Goal: Information Seeking & Learning: Learn about a topic

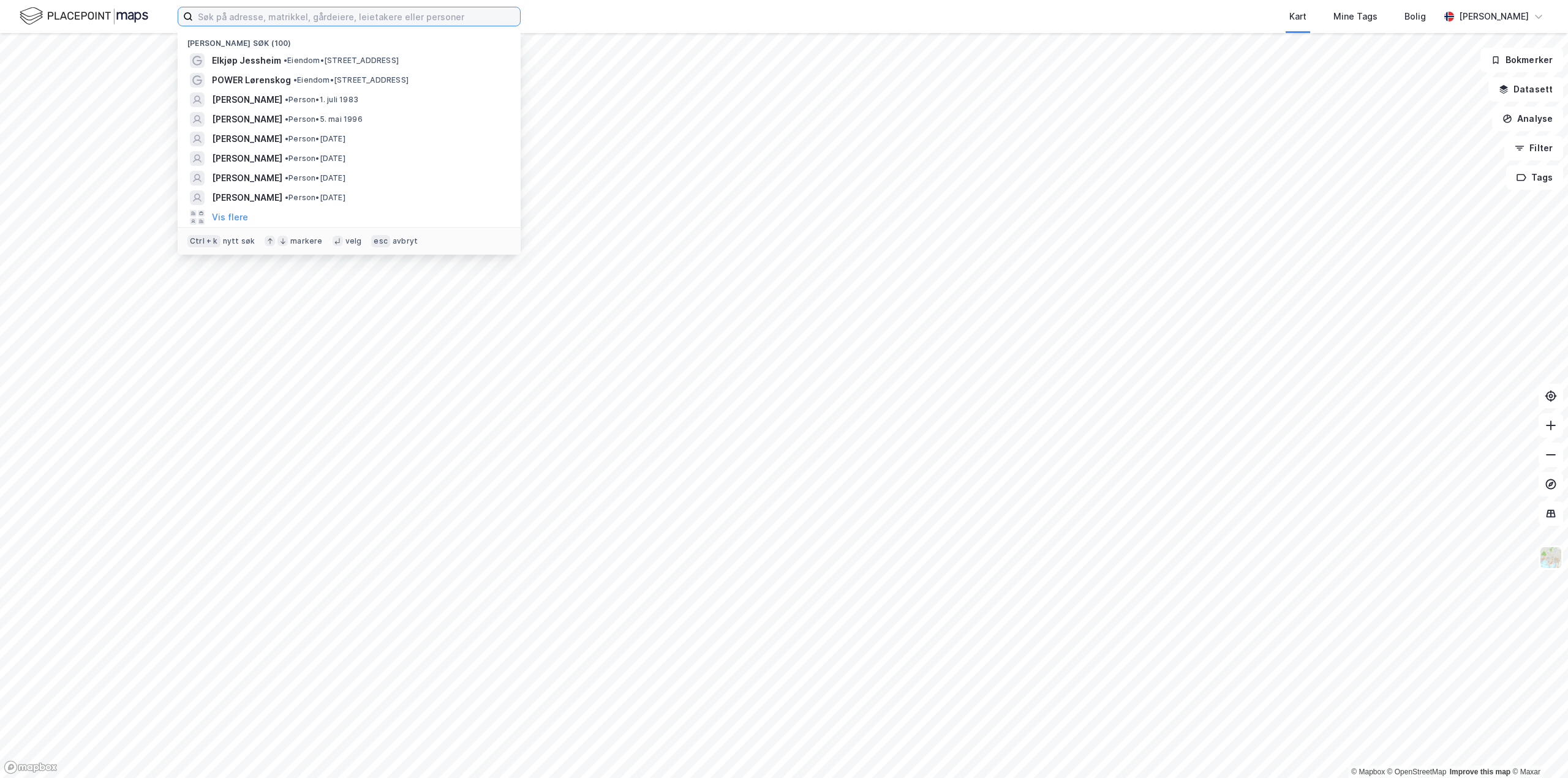
click at [239, 23] on input at bounding box center [356, 16] width 327 height 18
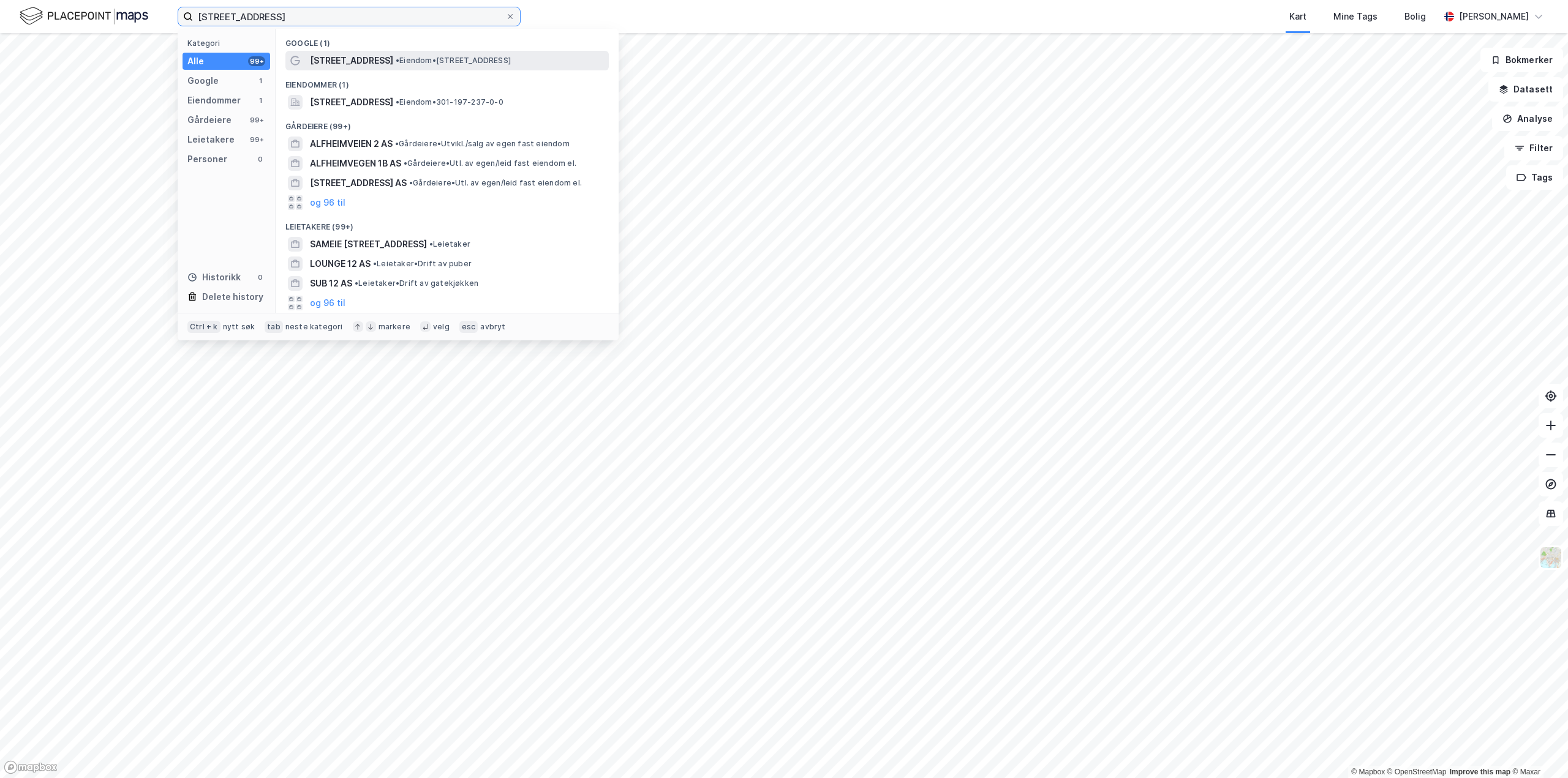
type input "[STREET_ADDRESS]"
click at [407, 68] on div "[STREET_ADDRESS] • Eiendom • [STREET_ADDRESS]" at bounding box center [447, 60] width 324 height 19
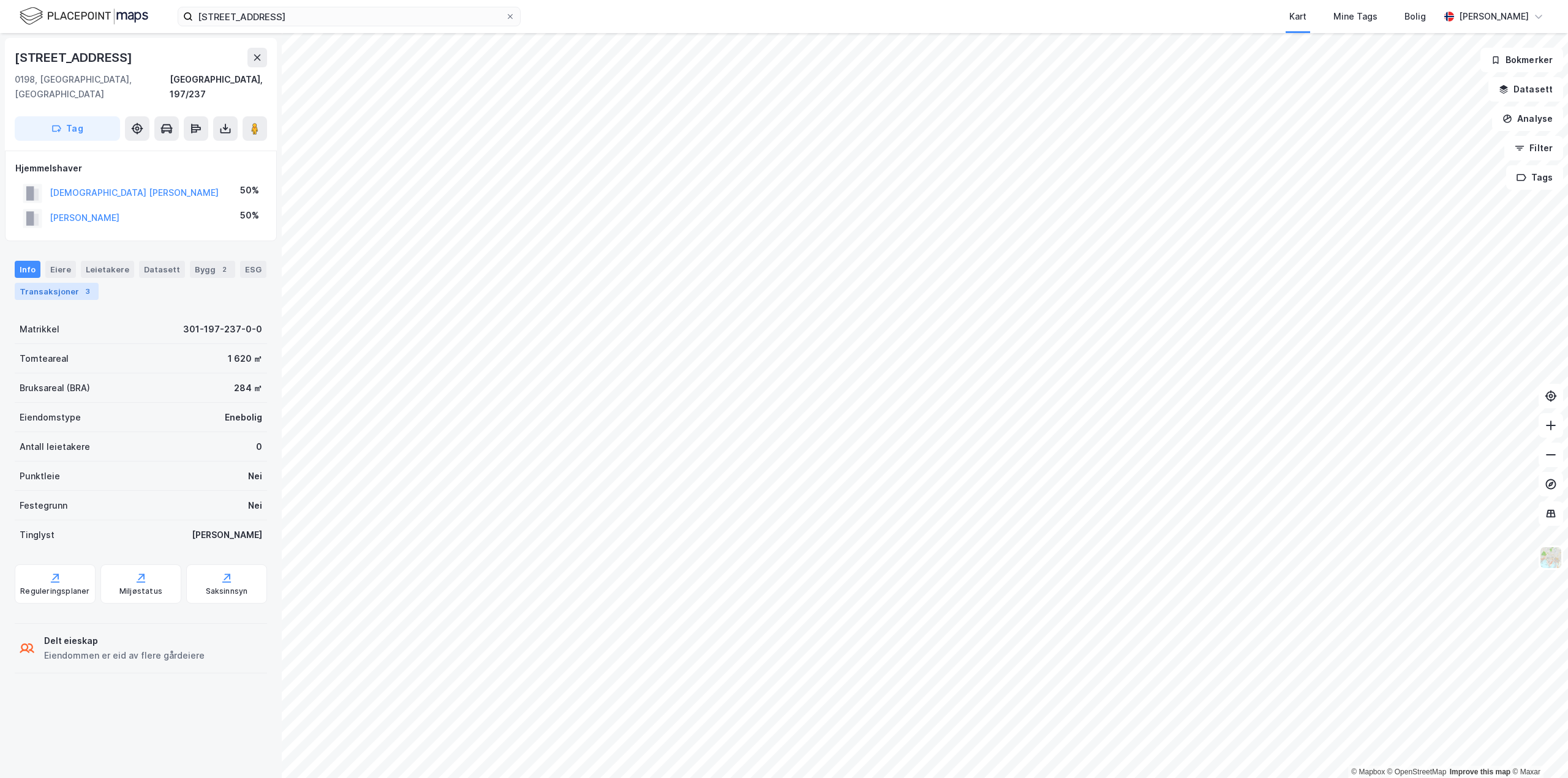
click at [46, 283] on div "Transaksjoner 3" at bounding box center [56, 291] width 84 height 17
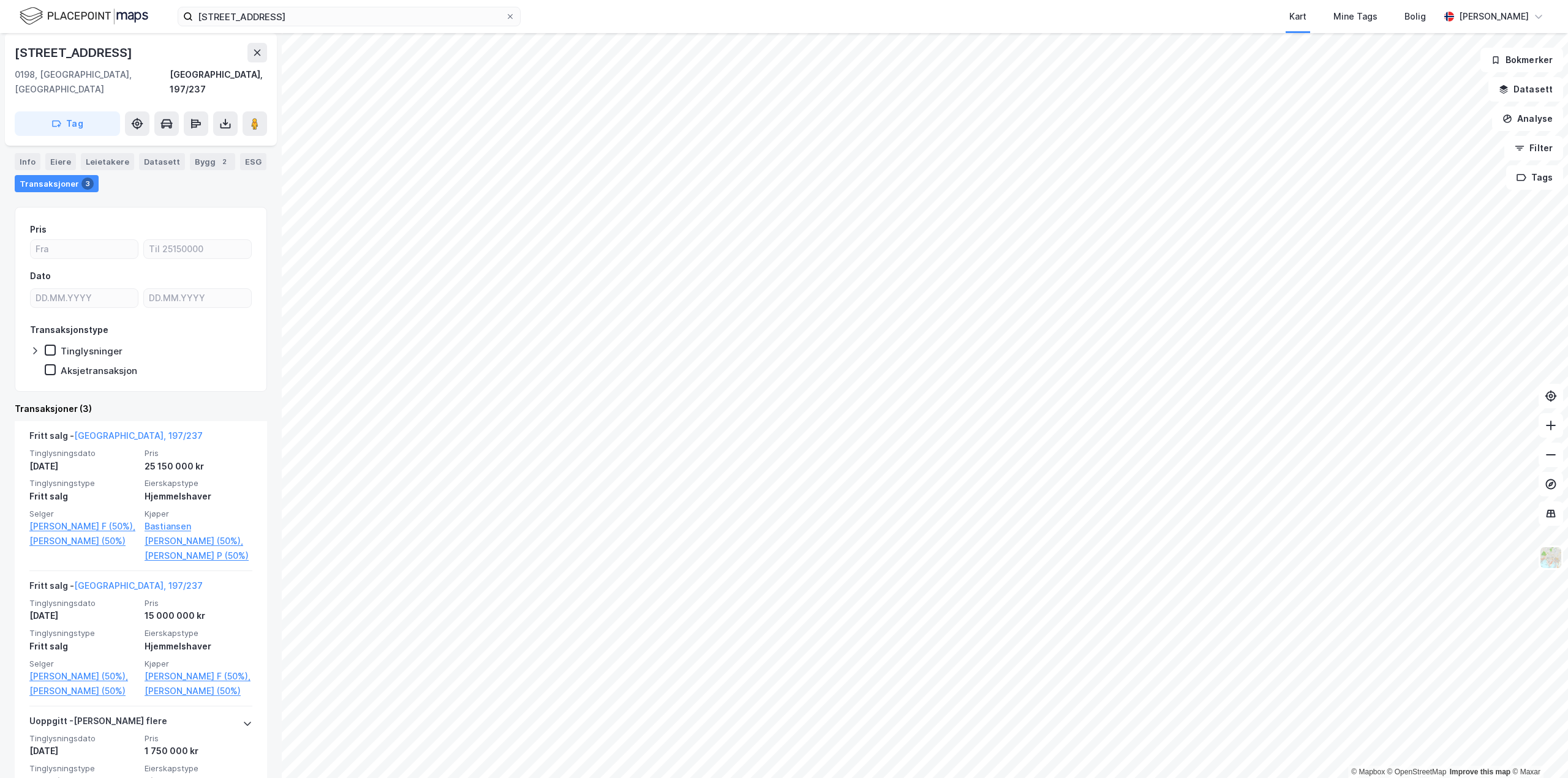
scroll to position [60, 0]
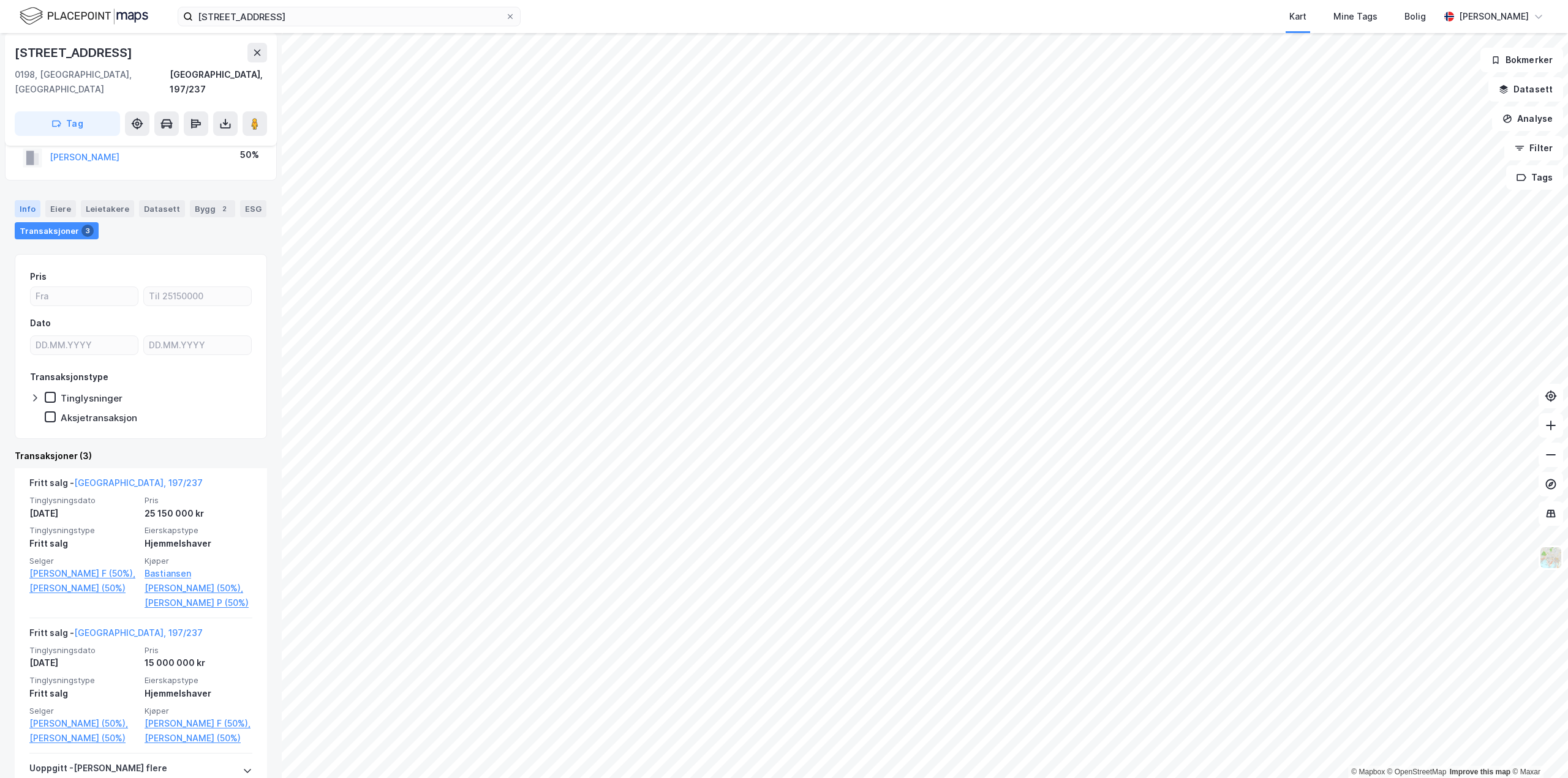
click at [23, 200] on div "Info" at bounding box center [28, 209] width 26 height 17
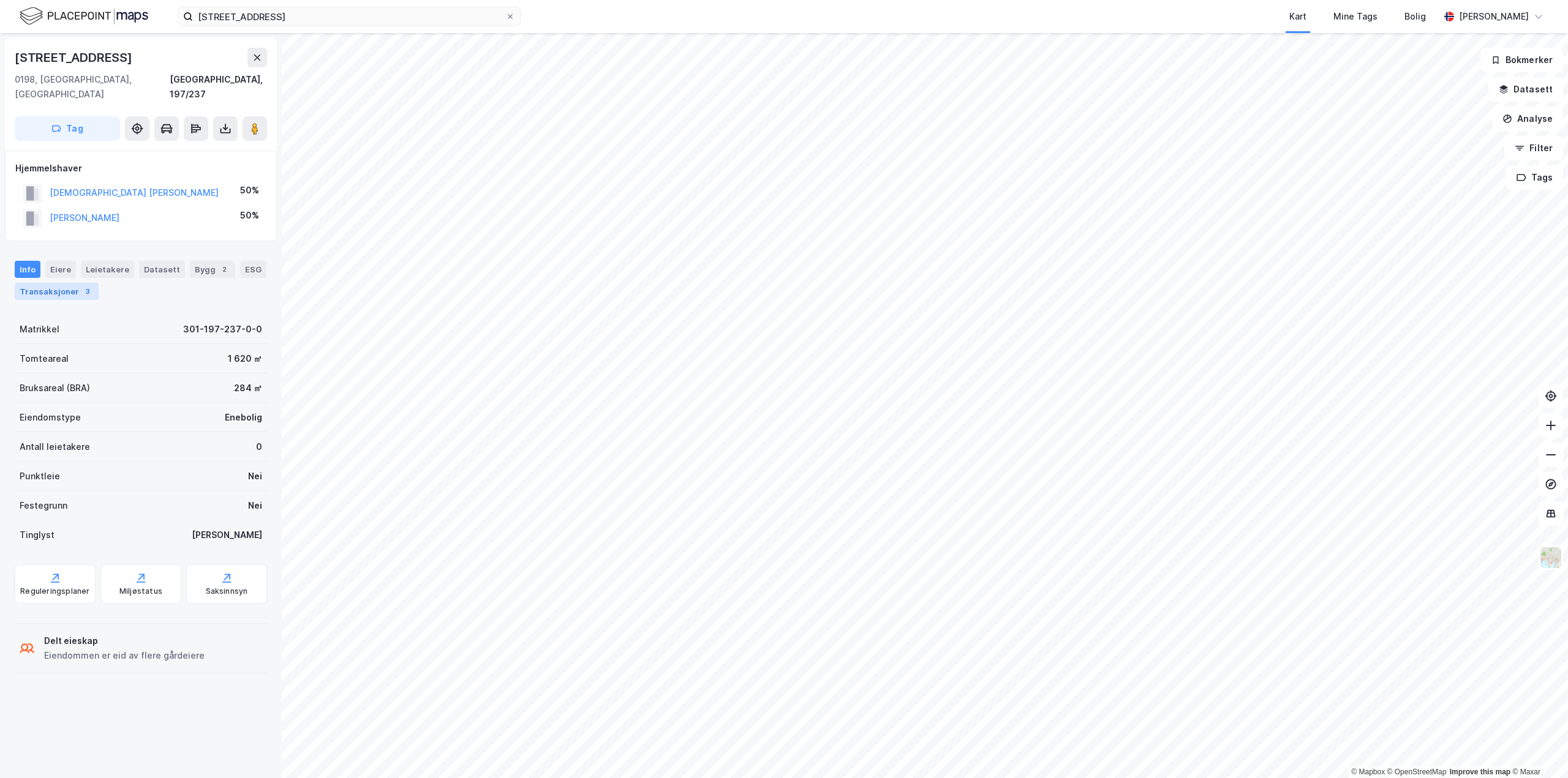
click at [67, 283] on div "Transaksjoner 3" at bounding box center [56, 291] width 84 height 17
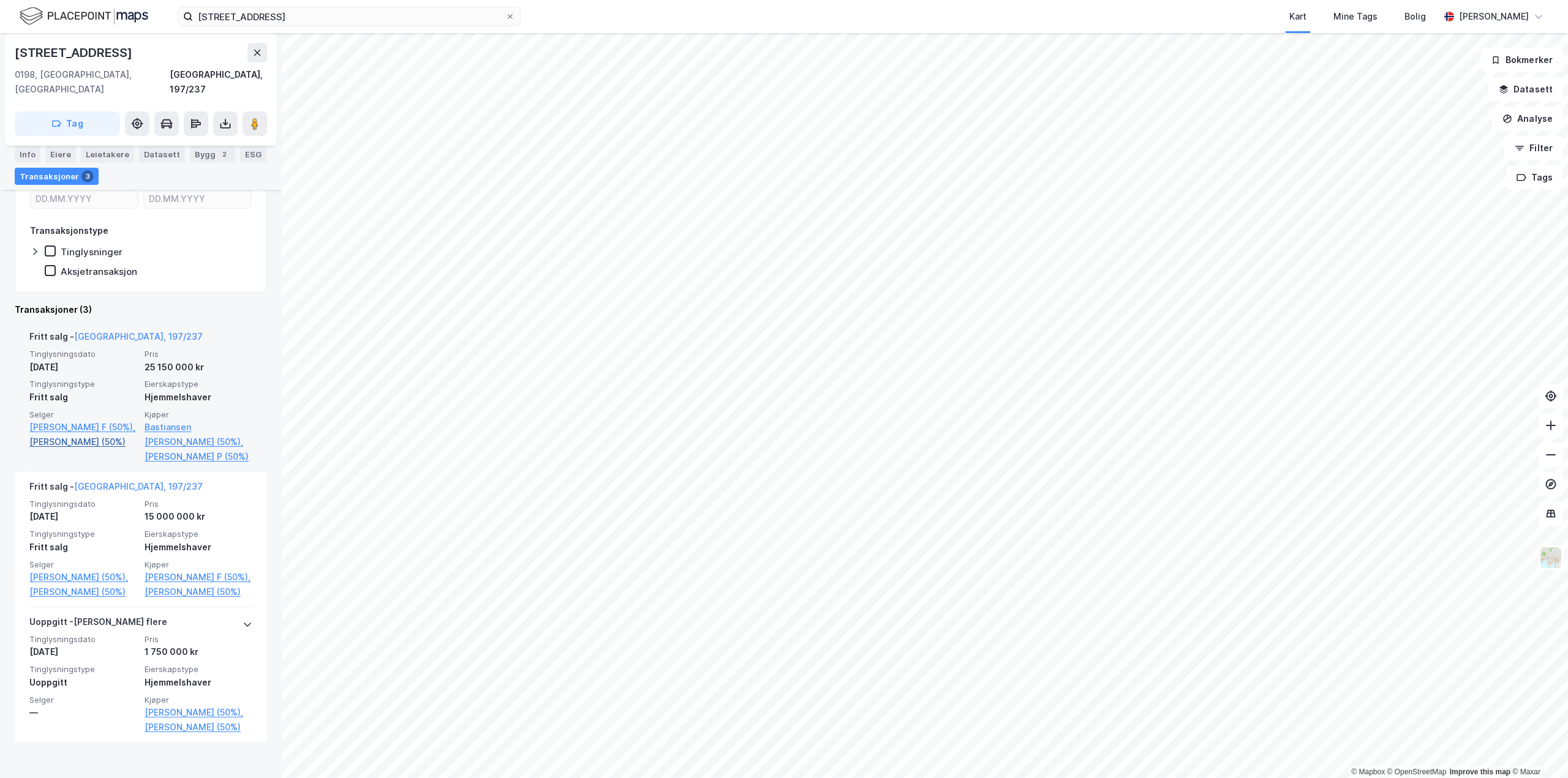
scroll to position [244, 0]
